Goal: Task Accomplishment & Management: Complete application form

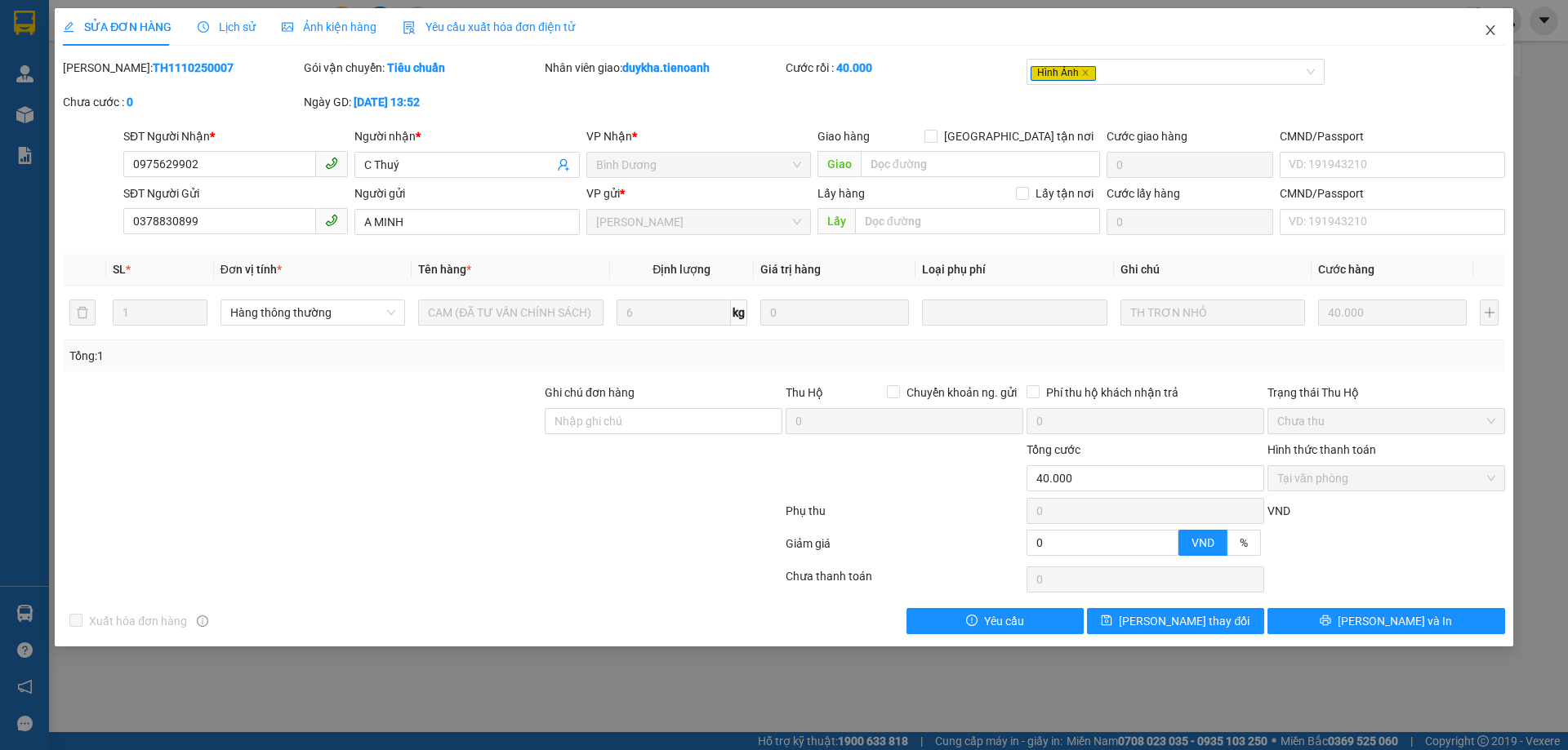
click at [1486, 38] on span "Close" at bounding box center [1490, 31] width 46 height 46
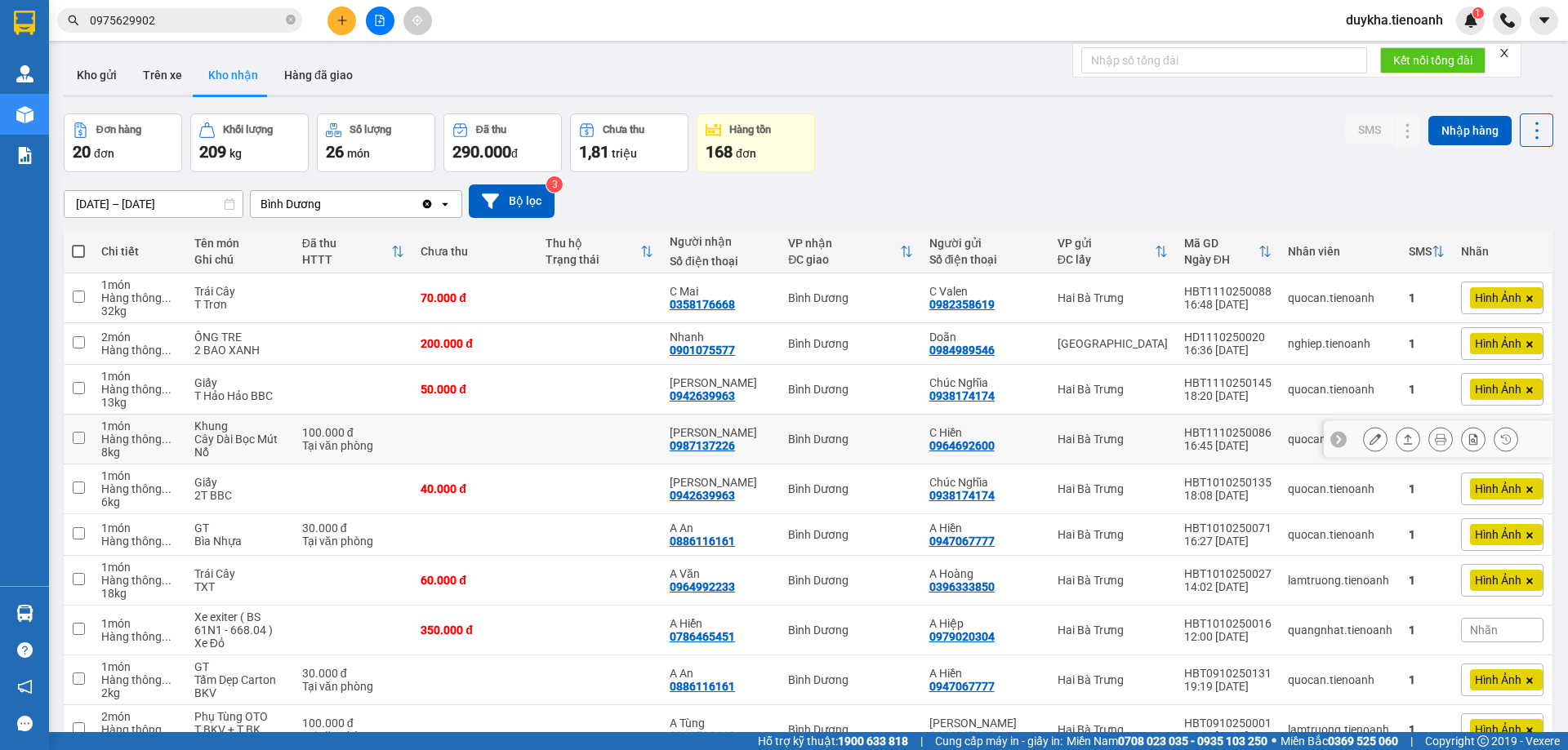
scroll to position [90, 0]
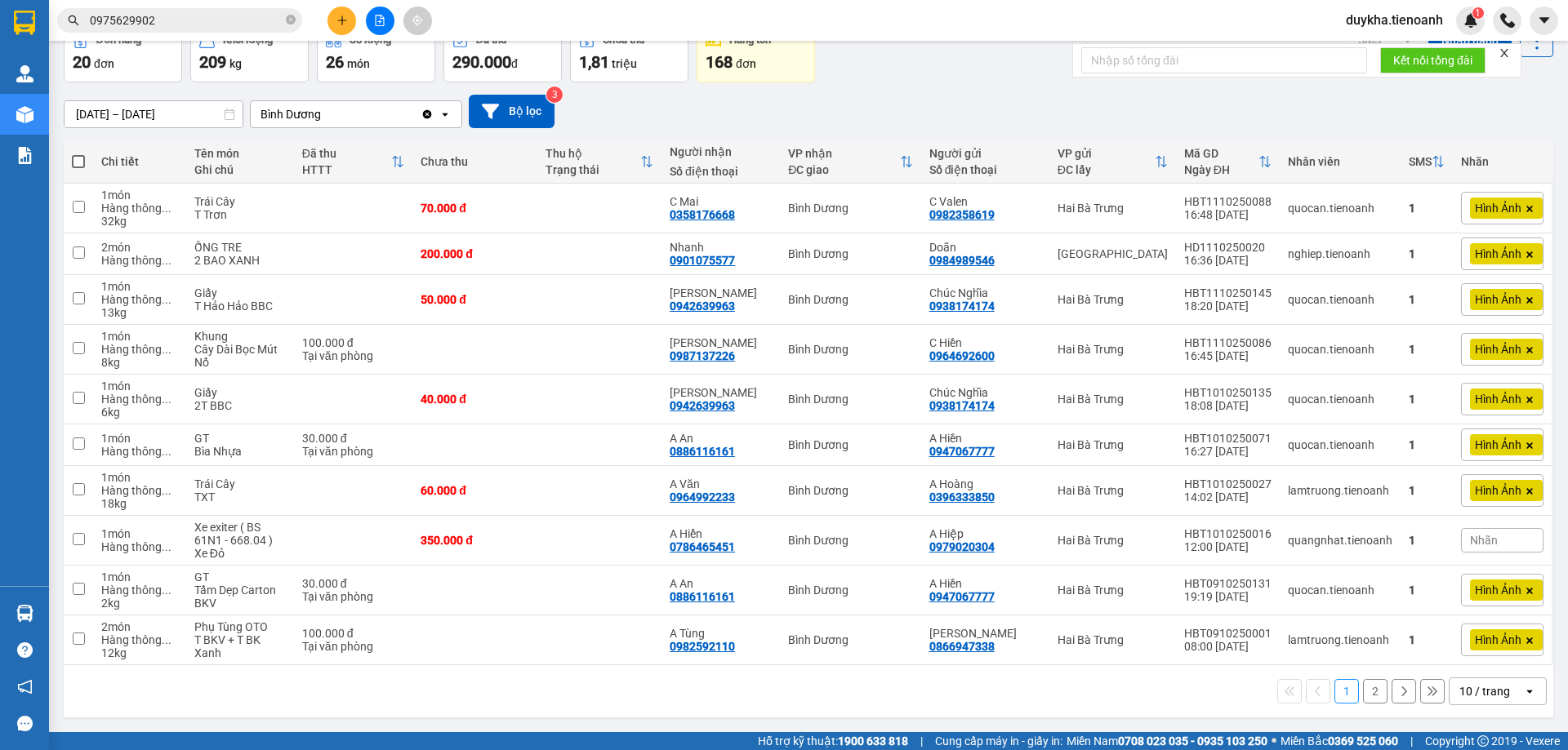
click at [348, 19] on button at bounding box center [341, 21] width 29 height 29
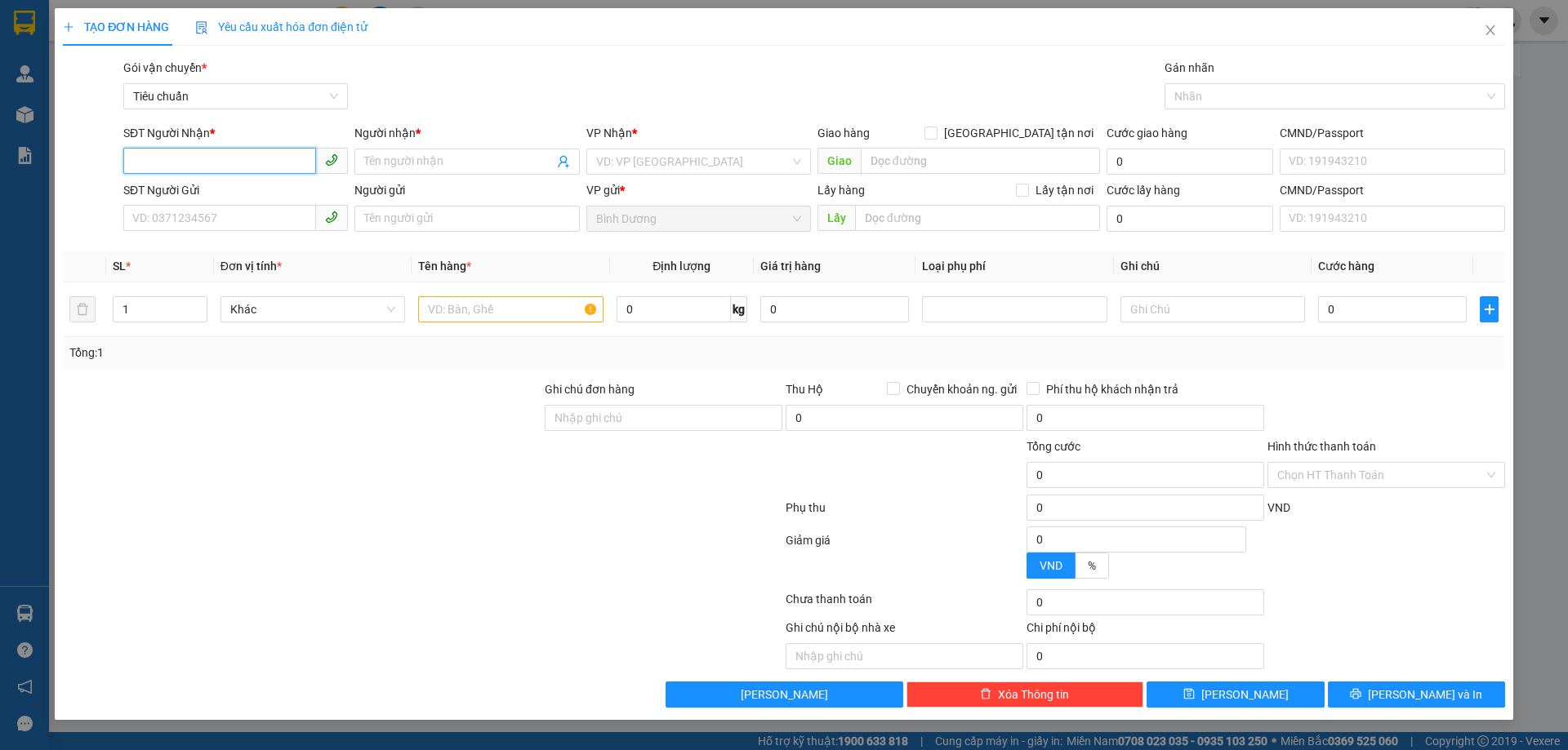
click at [219, 164] on input "SĐT Người Nhận *" at bounding box center [219, 161] width 193 height 26
click at [229, 162] on input "SĐT Người Nhận *" at bounding box center [219, 161] width 193 height 26
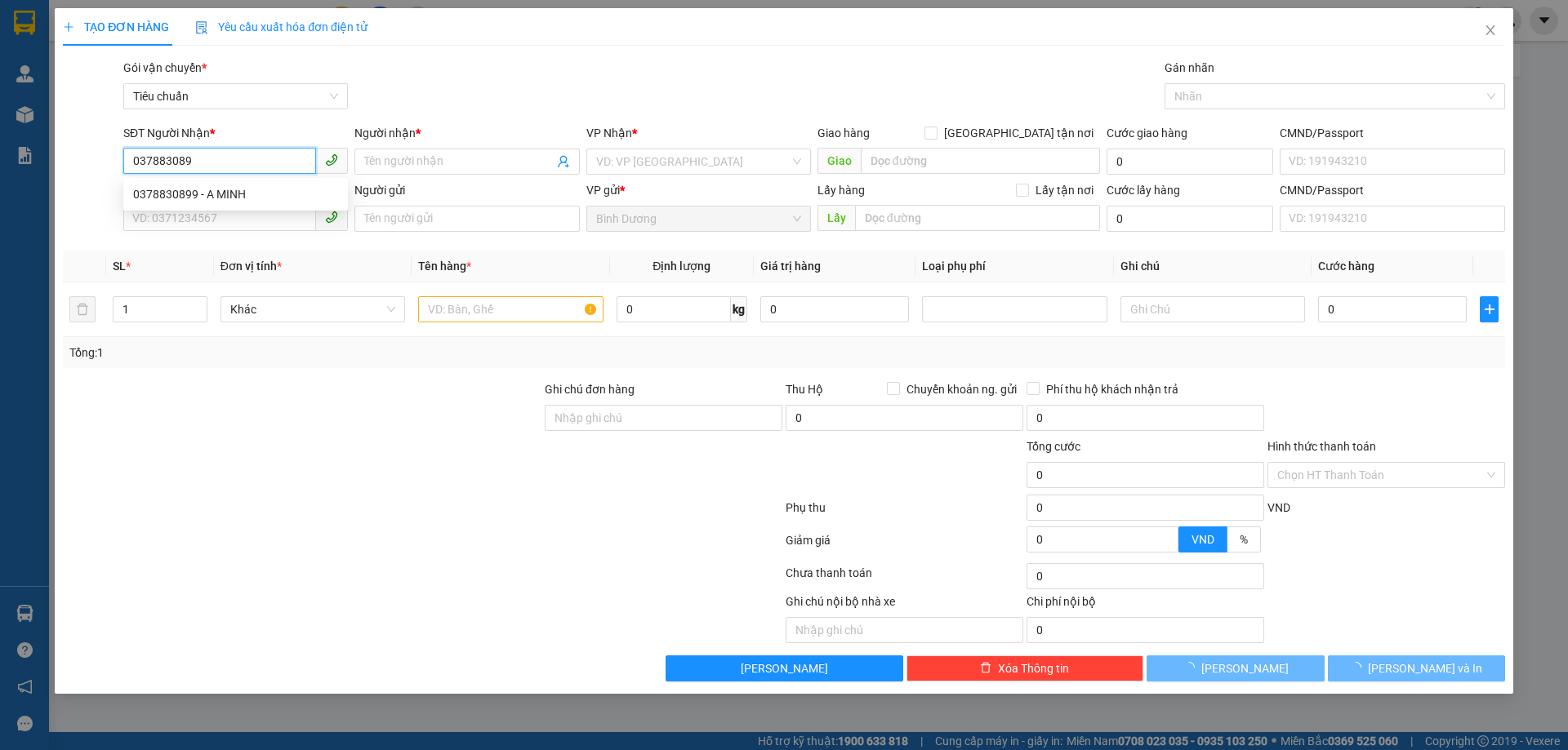
type input "0378830899"
click at [220, 200] on div "0378830899 - A MINH" at bounding box center [235, 194] width 205 height 18
type input "A MINH"
type input "0378830899"
click at [231, 237] on div "SĐT Người Gửi VD: 0371234567" at bounding box center [235, 209] width 225 height 57
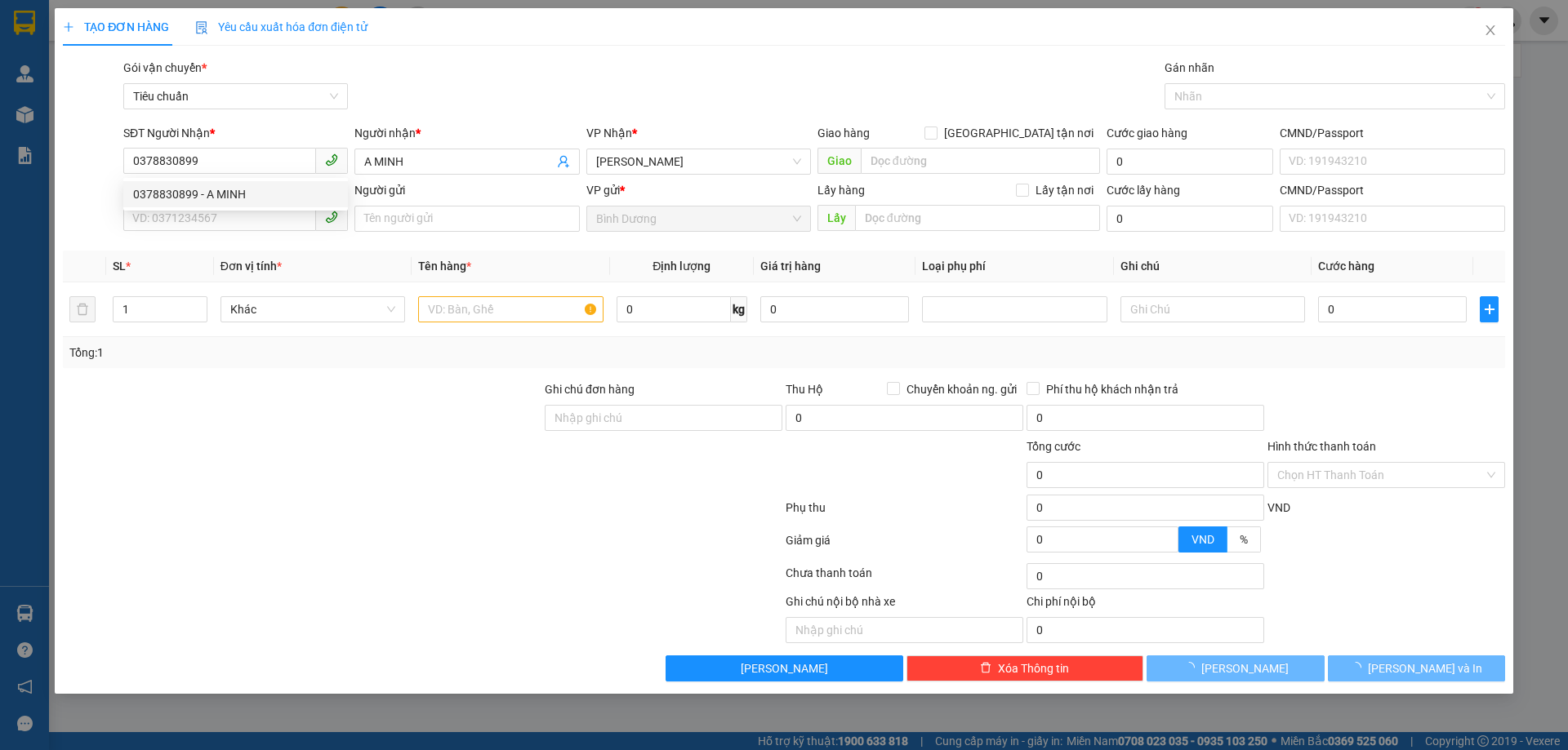
type input "30.000"
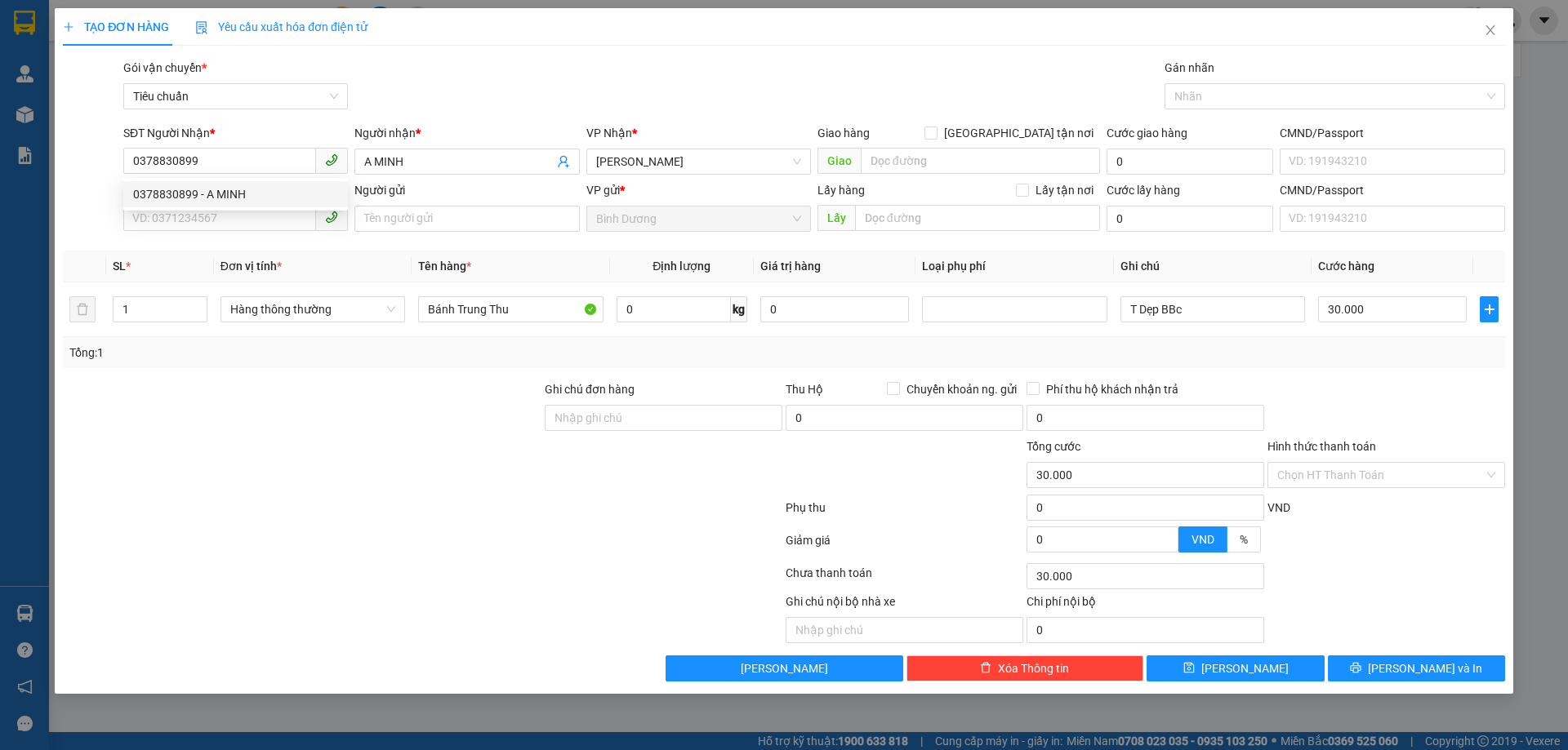
click at [231, 234] on div "SĐT Người Gửi VD: 0371234567" at bounding box center [235, 209] width 225 height 57
click at [243, 218] on input "SĐT Người Gửi" at bounding box center [219, 218] width 193 height 26
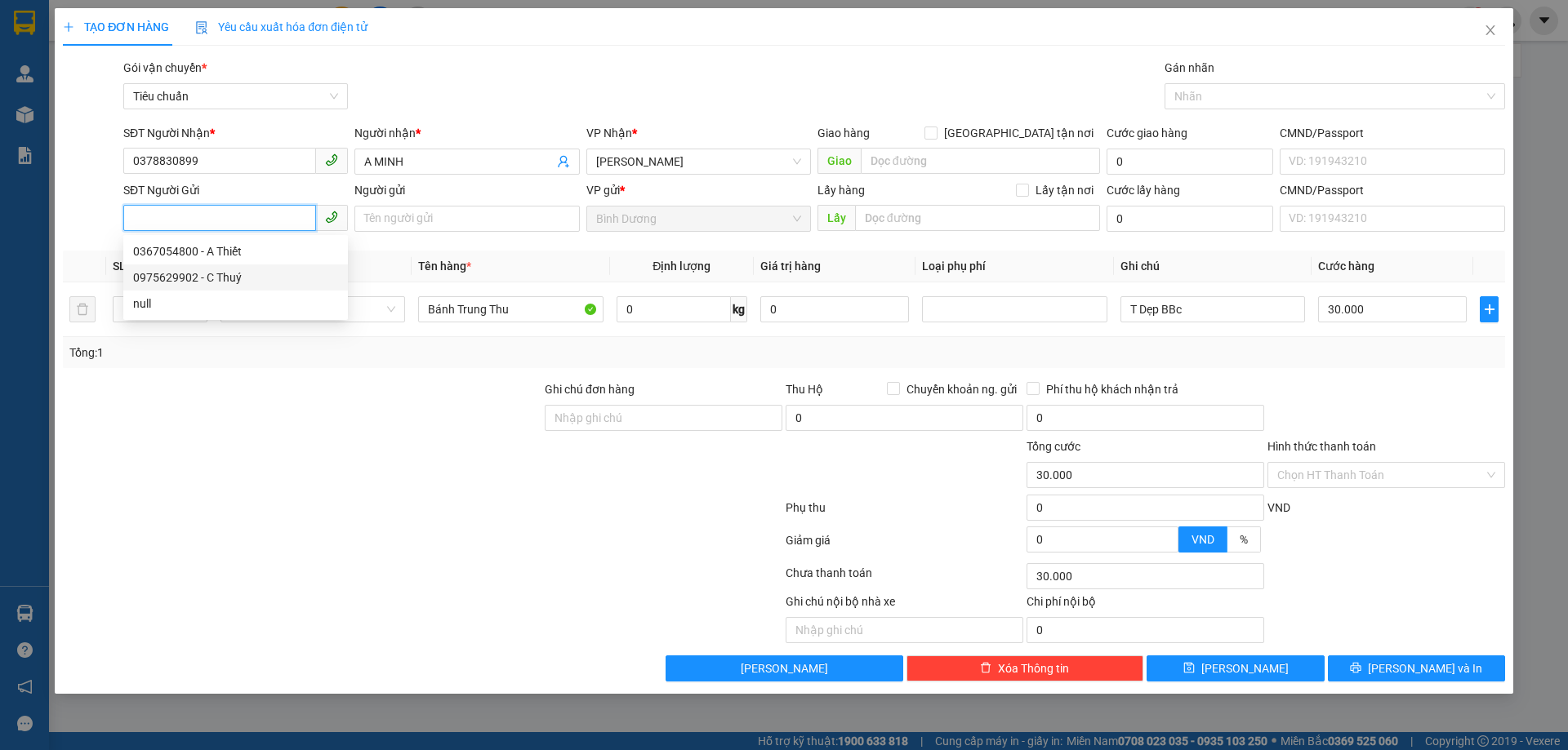
click at [266, 274] on div "0975629902 - C Thuý" at bounding box center [235, 278] width 205 height 18
type input "0975629902"
type input "C Thuý"
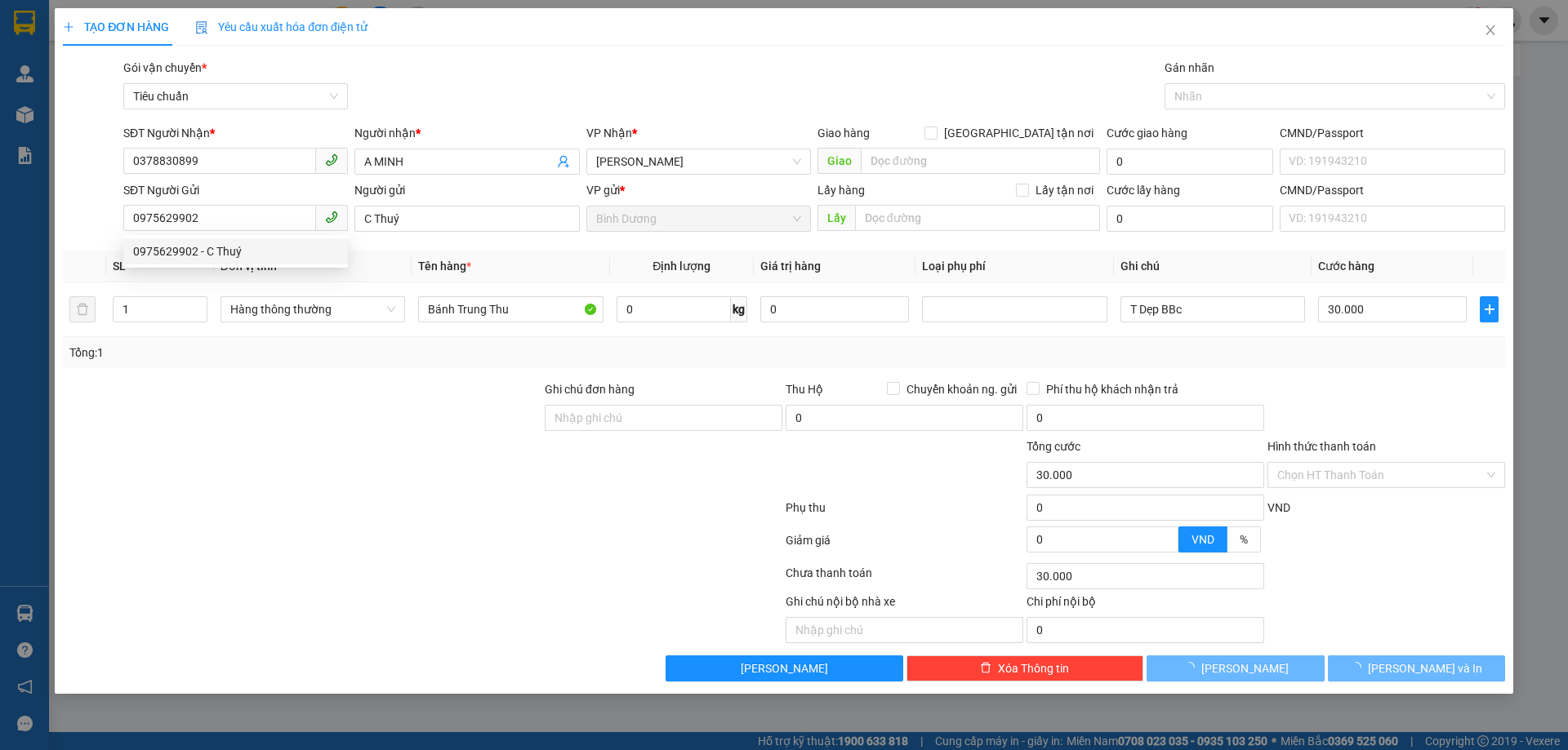
click at [327, 507] on div at bounding box center [422, 511] width 723 height 33
type input "40.000"
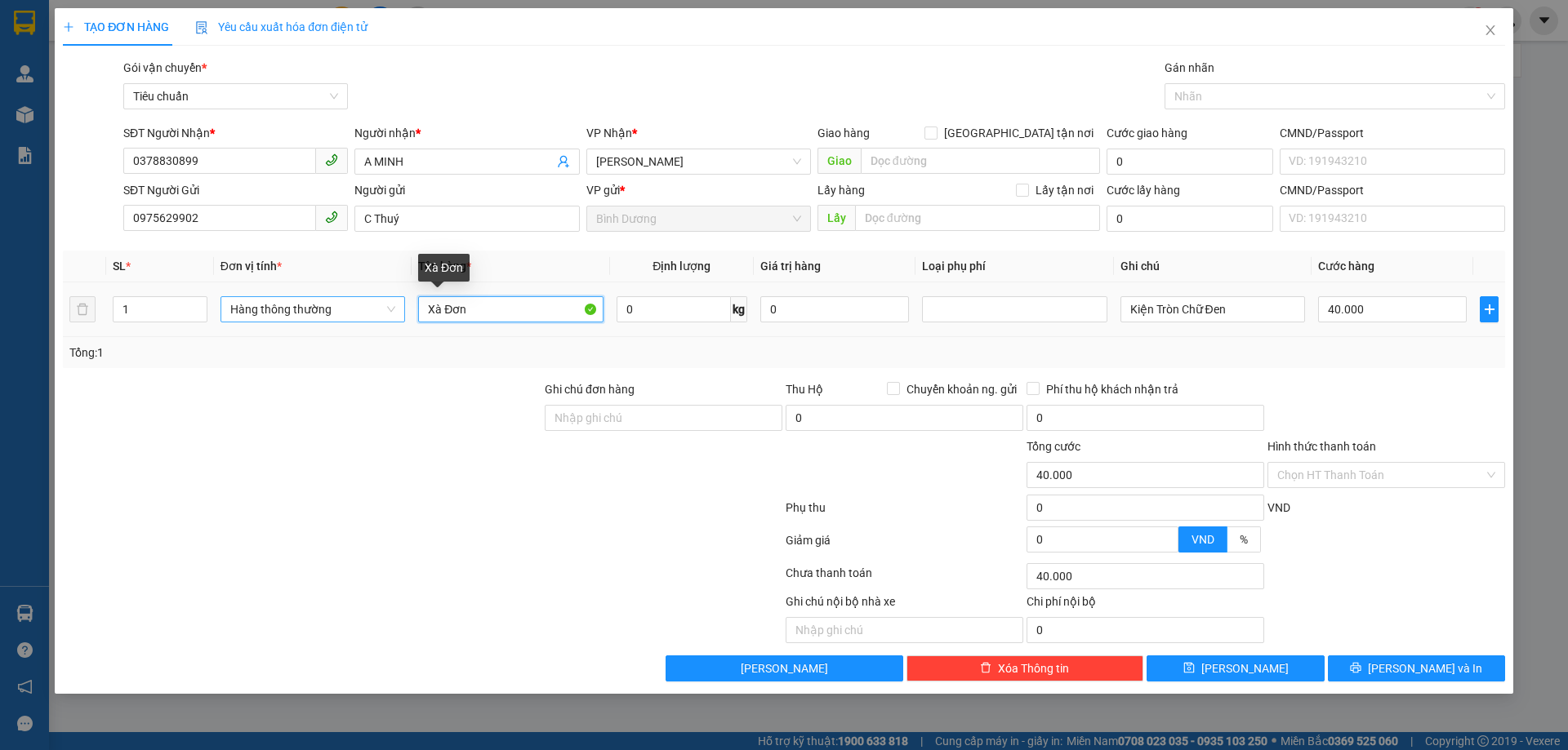
drag, startPoint x: 525, startPoint y: 310, endPoint x: 380, endPoint y: 308, distance: 145.4
click at [385, 308] on tr "1 Hàng thông thường Xà Đơn 0 kg 0 Kiện Tròn Chữ Đen 40.000" at bounding box center [784, 310] width 1442 height 55
type input "Giấy Tờ"
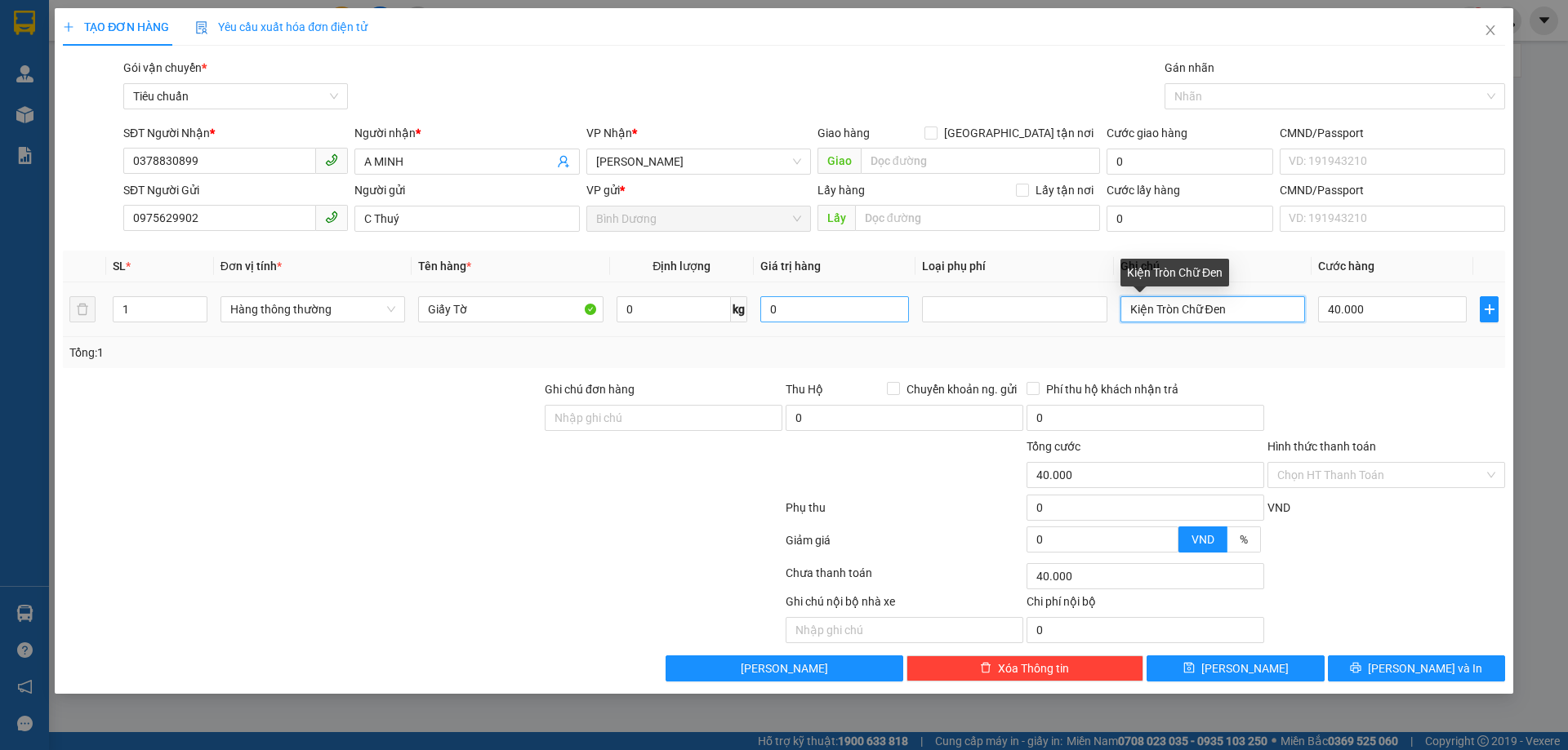
drag, startPoint x: 1251, startPoint y: 311, endPoint x: 797, endPoint y: 318, distance: 454.0
click at [803, 318] on tr "1 Hàng thông thường Giấy Tờ 0 kg 0 Kiện Tròn Chữ Đen 40.000" at bounding box center [784, 310] width 1442 height 55
type input "Bì Thư TO Bk Đỏ"
drag, startPoint x: 1424, startPoint y: 387, endPoint x: 1407, endPoint y: 385, distance: 17.3
click at [1416, 387] on div at bounding box center [1386, 409] width 241 height 57
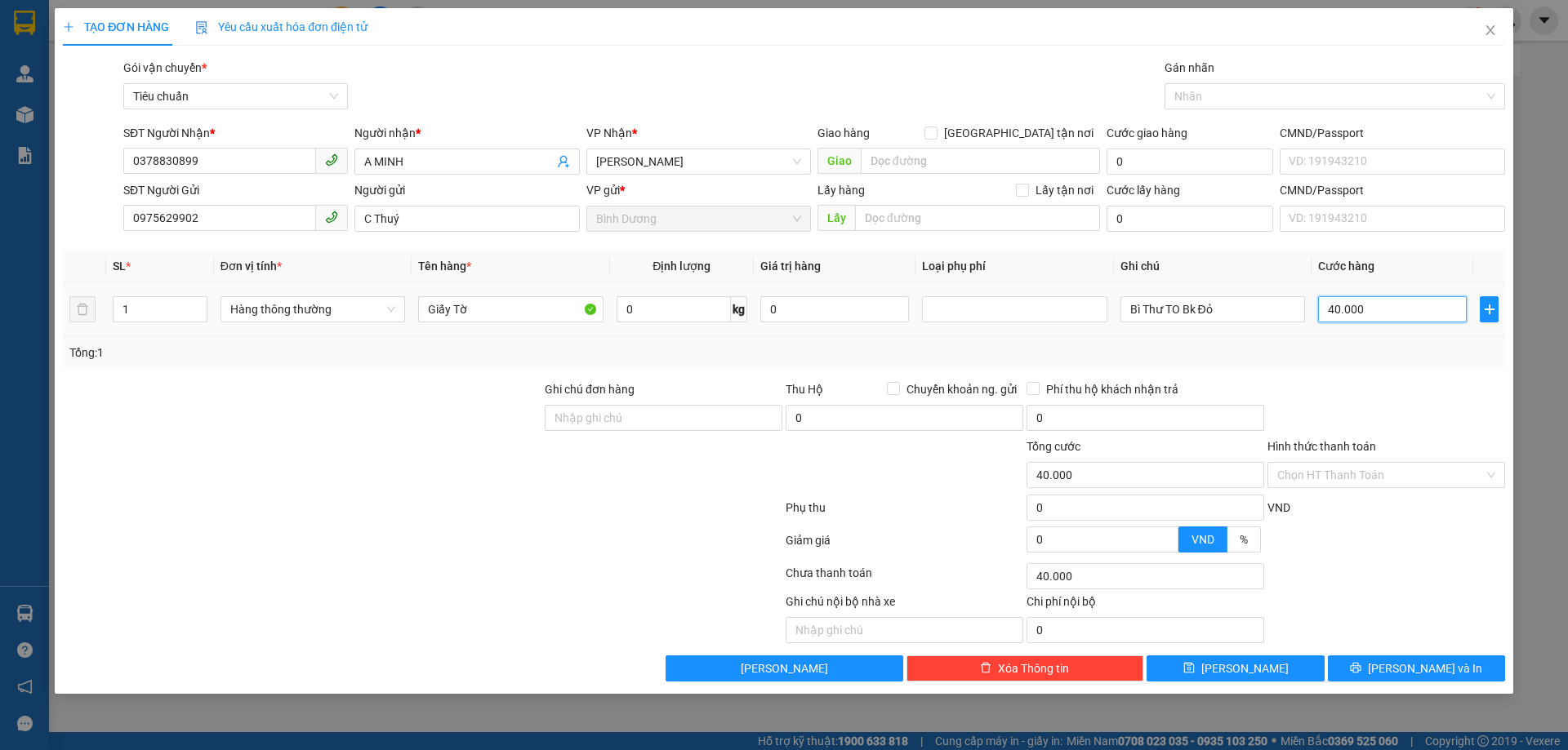
click at [1360, 314] on input "40.000" at bounding box center [1392, 309] width 149 height 26
type input "3"
type input "30"
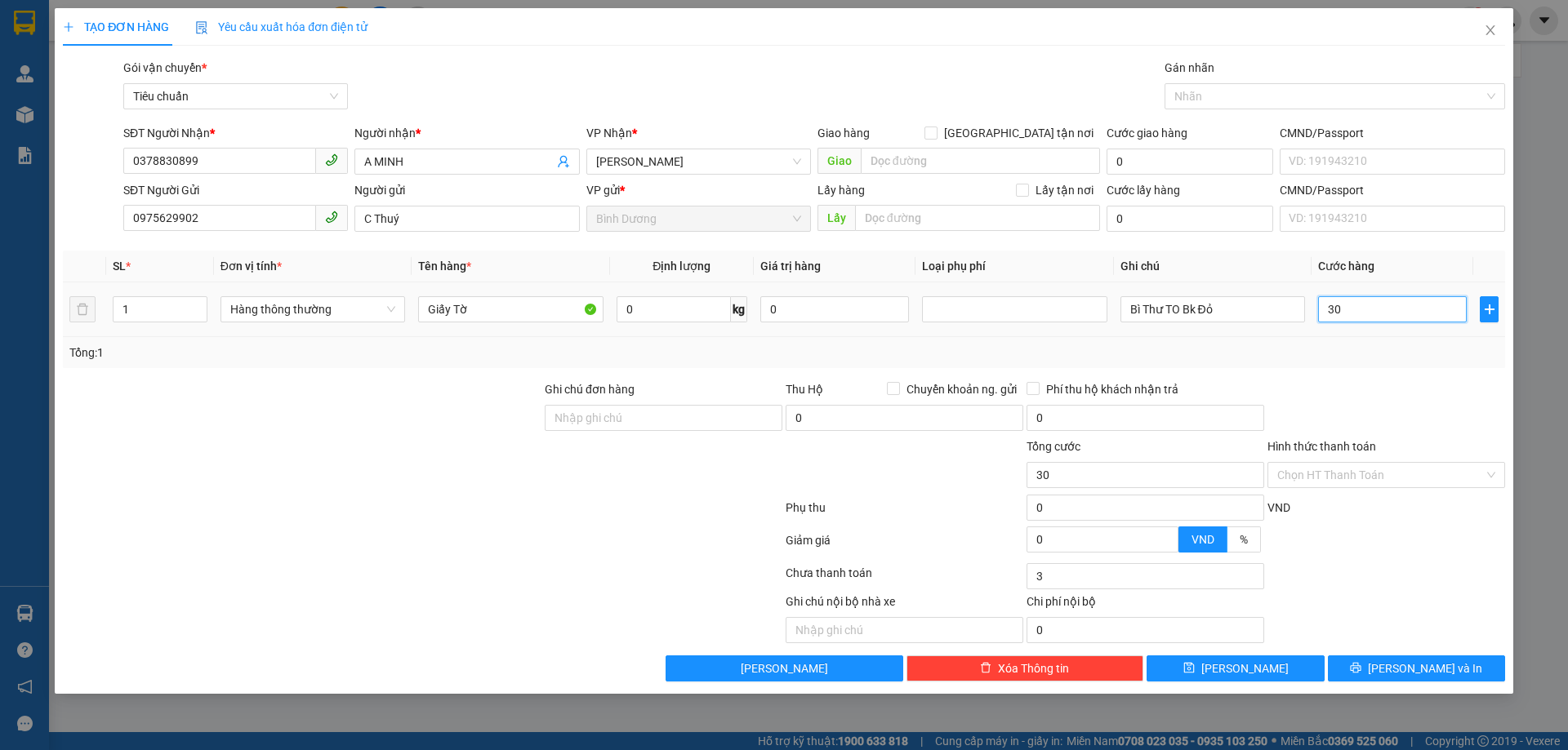
type input "30"
type input "30.000"
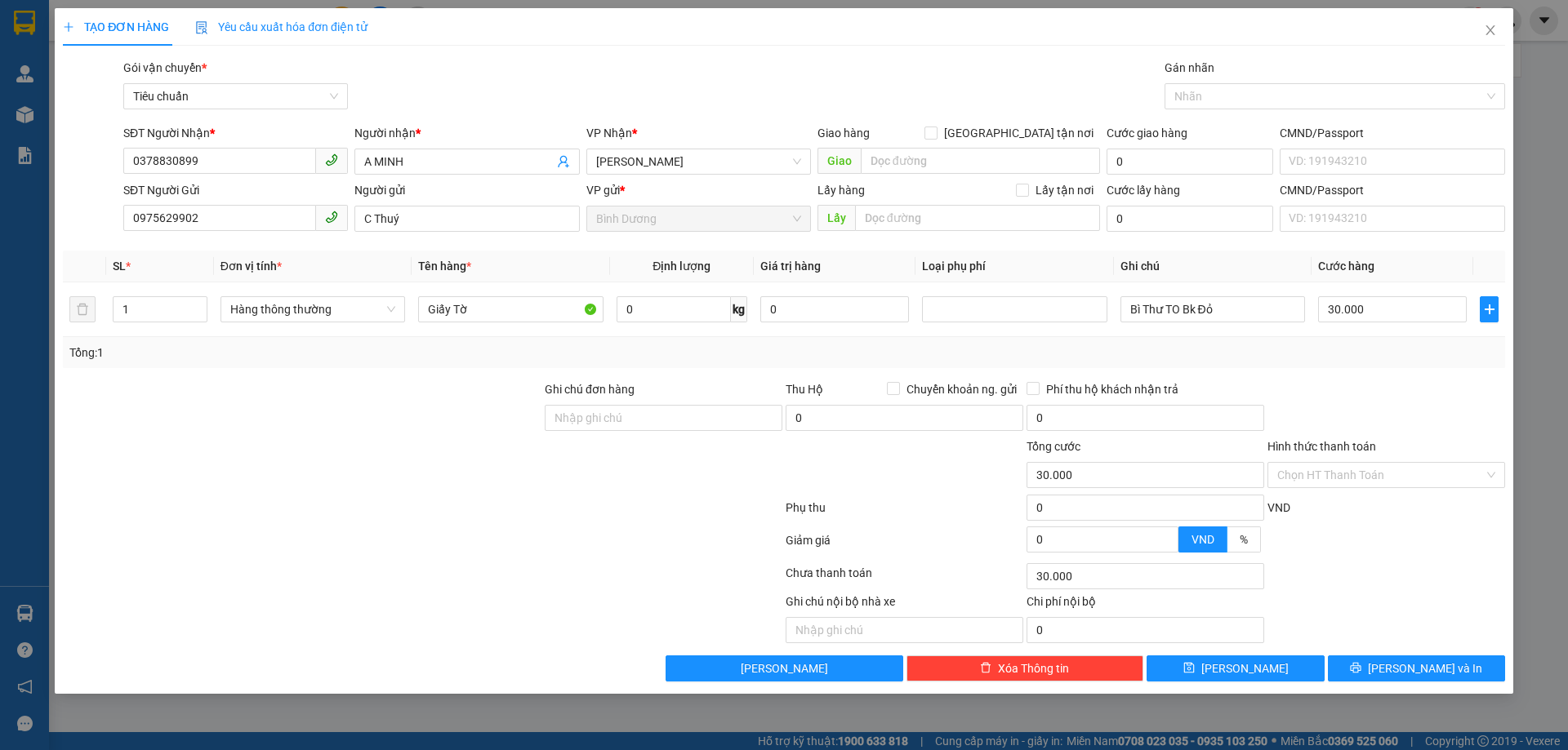
click at [1366, 354] on div "Tổng: 1" at bounding box center [783, 353] width 1429 height 18
click at [1340, 458] on div "Hình thức thanh toán" at bounding box center [1386, 450] width 238 height 24
click at [1336, 484] on input "Hình thức thanh toán" at bounding box center [1380, 475] width 207 height 24
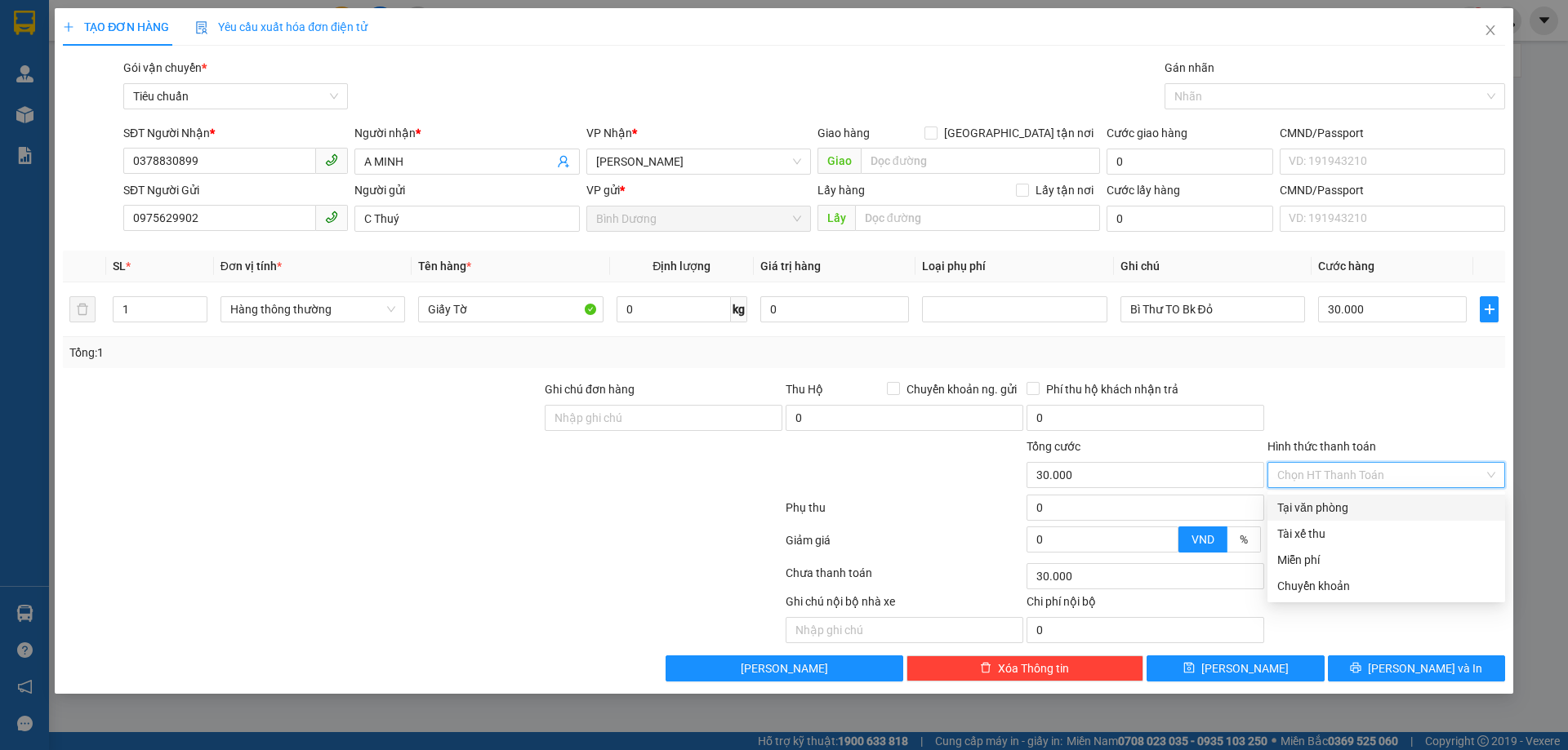
click at [1333, 500] on div "Tại văn phòng" at bounding box center [1386, 508] width 218 height 18
type input "0"
click at [1395, 698] on div "TẠO ĐƠN HÀNG Yêu cầu xuất hóa đơn điện tử Transit Pickup Surcharge Ids Transit …" at bounding box center [784, 375] width 1568 height 750
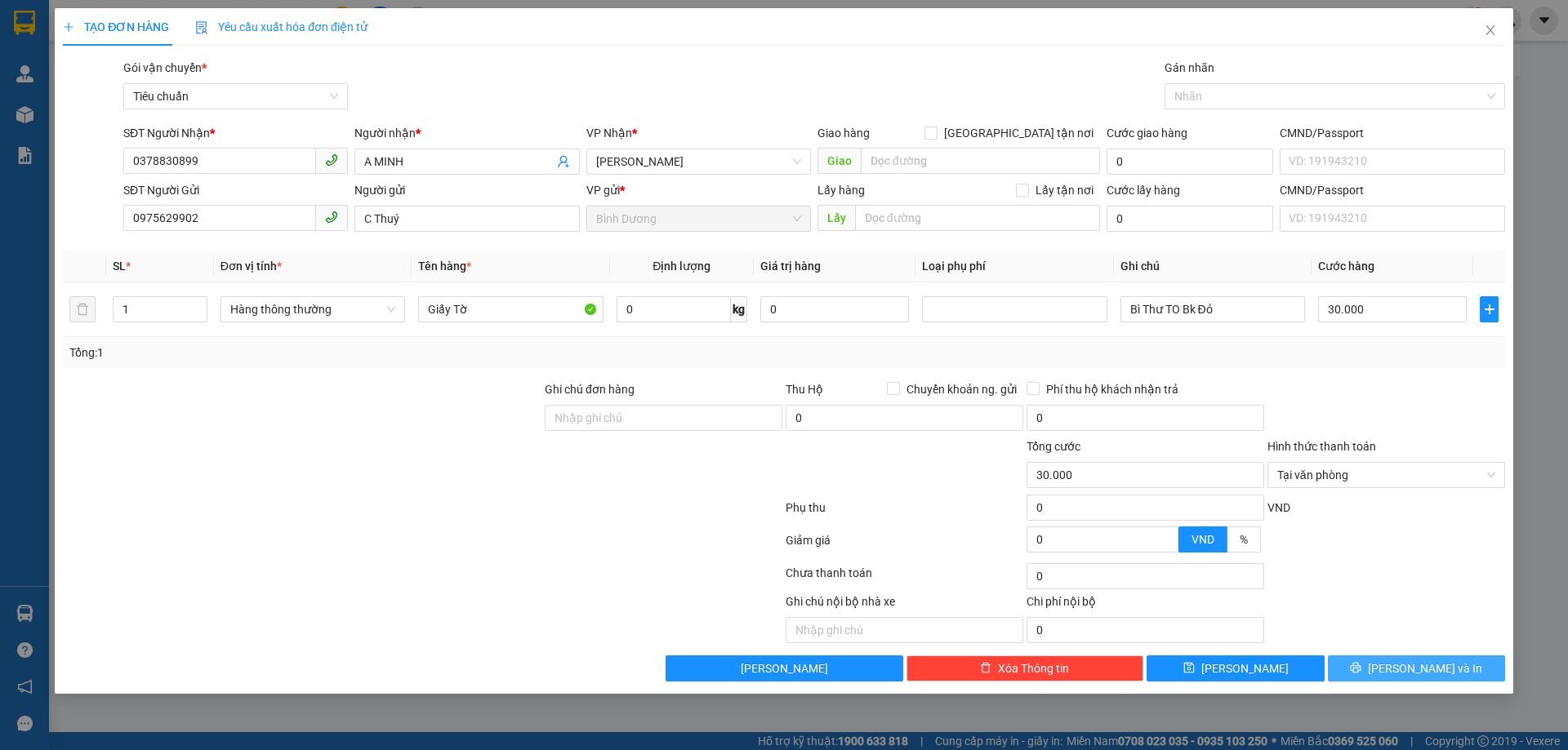
click at [1361, 669] on icon "printer" at bounding box center [1355, 667] width 11 height 11
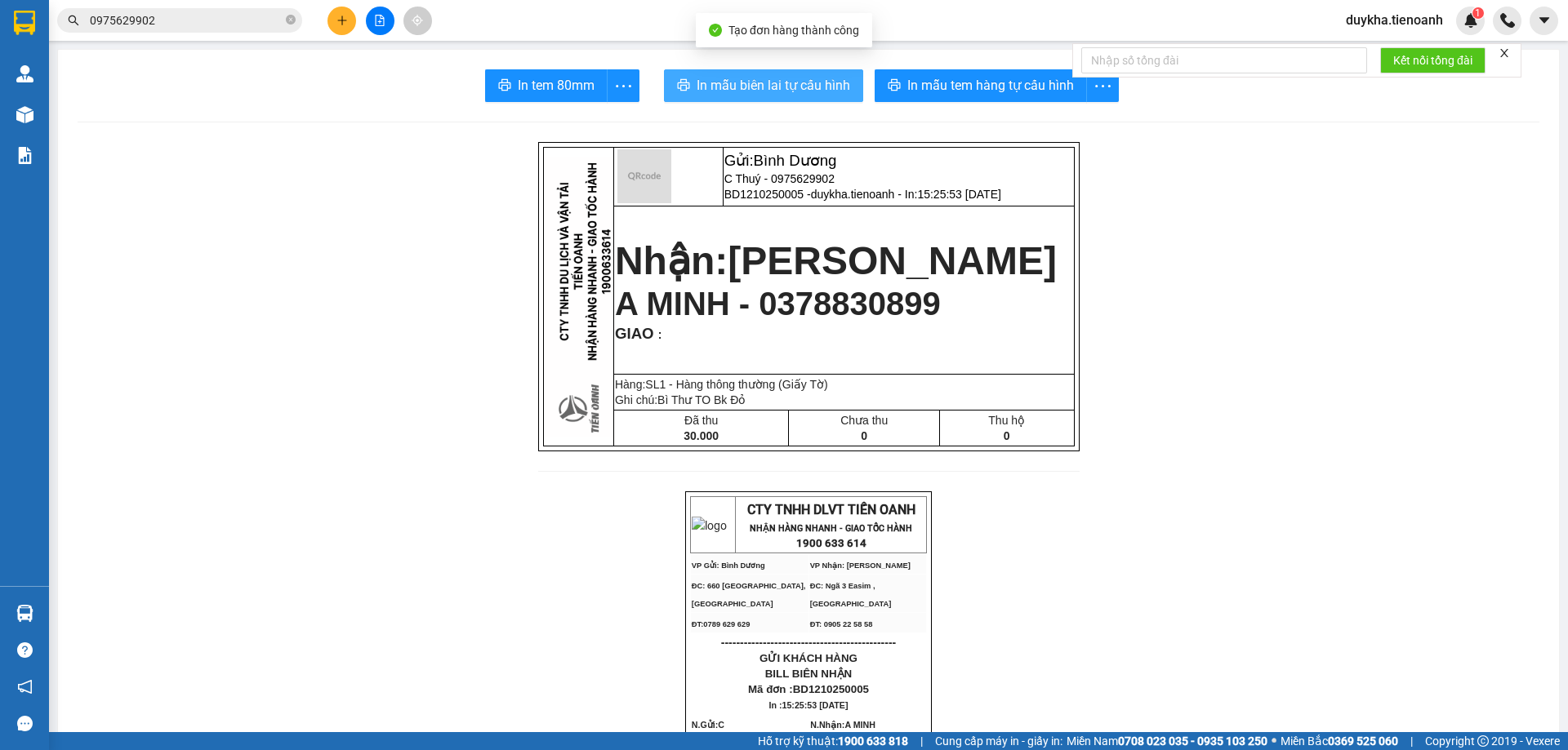
click at [725, 82] on span "In mẫu biên lai tự cấu hình" at bounding box center [773, 85] width 154 height 20
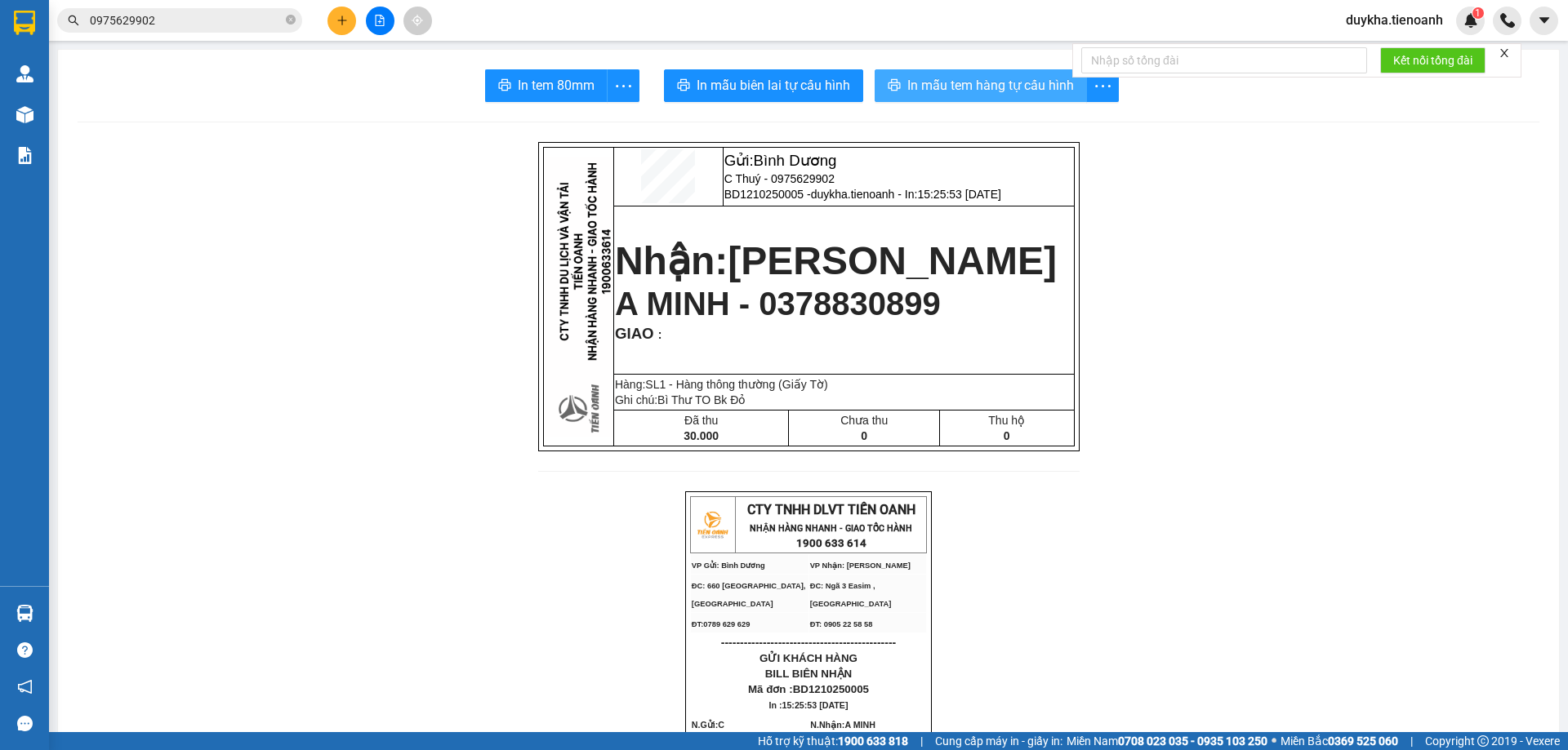
click at [879, 100] on button "In mẫu tem hàng tự cấu hình" at bounding box center [980, 85] width 212 height 33
